Goal: Information Seeking & Learning: Learn about a topic

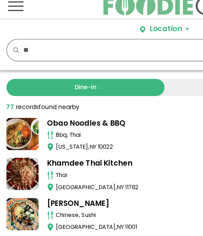
type input "*"
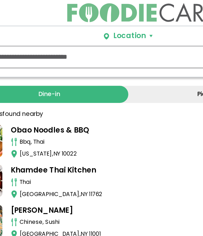
click at [38, 57] on link "Dine-in" at bounding box center [53, 58] width 98 height 11
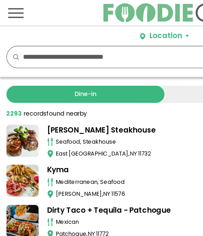
click at [10, 9] on span "Toggle navigation" at bounding box center [10, 8] width 10 height 6
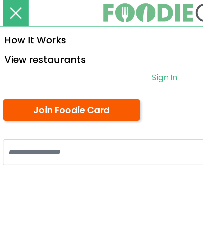
click at [36, 38] on link "View restaurants" at bounding box center [101, 36] width 203 height 12
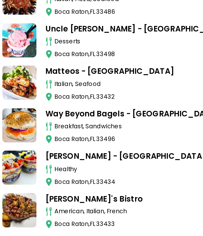
scroll to position [176, 0]
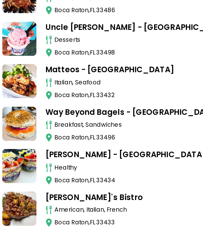
click at [30, 214] on img at bounding box center [31, 216] width 4 height 5
click at [29, 214] on img at bounding box center [31, 216] width 4 height 5
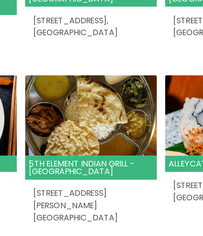
scroll to position [369, 0]
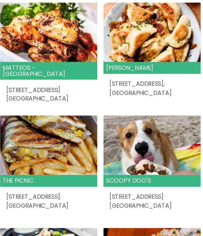
scroll to position [328, 0]
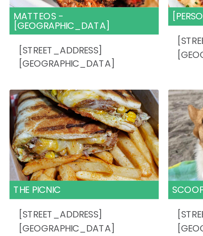
click at [28, 184] on header "The Picnic" at bounding box center [35, 188] width 63 height 8
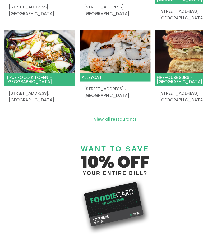
scroll to position [520, 0]
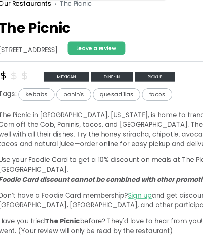
scroll to position [6, 0]
